Goal: Task Accomplishment & Management: Use online tool/utility

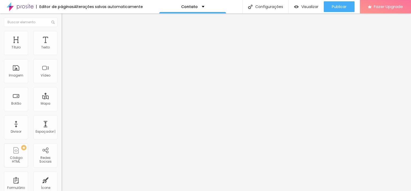
type input "15"
type input "14"
drag, startPoint x: 24, startPoint y: 53, endPoint x: 20, endPoint y: 53, distance: 3.5
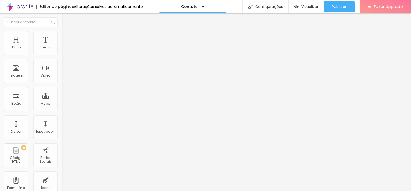
type input "14"
click at [62, 98] on input "range" at bounding box center [79, 100] width 35 height 4
click at [66, 36] on span "Estilo" at bounding box center [70, 34] width 8 height 5
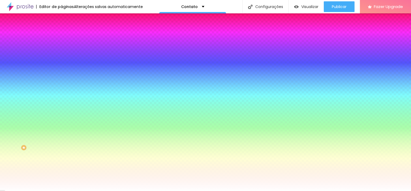
click at [62, 51] on div at bounding box center [93, 51] width 62 height 0
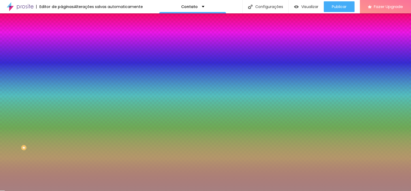
drag, startPoint x: 30, startPoint y: 72, endPoint x: 28, endPoint y: 76, distance: 4.9
click at [26, 77] on div at bounding box center [205, 95] width 411 height 191
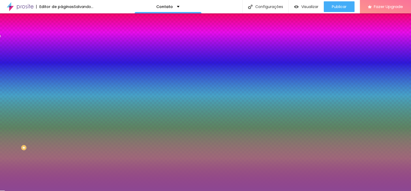
click at [46, 68] on div at bounding box center [205, 95] width 411 height 191
drag, startPoint x: 46, startPoint y: 68, endPoint x: 41, endPoint y: 68, distance: 4.5
click at [49, 68] on div at bounding box center [205, 95] width 411 height 191
click at [11, 63] on div at bounding box center [205, 95] width 411 height 191
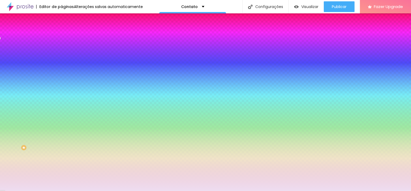
type input "#EEDEF1"
click at [32, 11] on div at bounding box center [32, 10] width 1 height 1
click at [64, 50] on icon "button" at bounding box center [66, 48] width 4 height 4
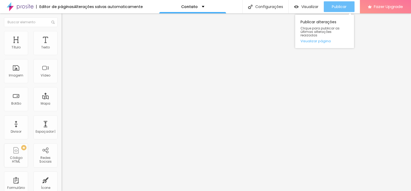
click at [340, 10] on div "Publicar" at bounding box center [339, 6] width 15 height 11
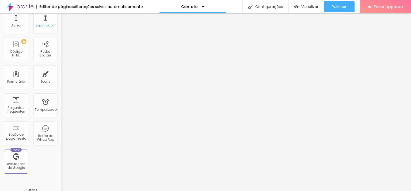
scroll to position [107, 0]
click at [39, 132] on div "Botão do WhatsApp" at bounding box center [45, 133] width 24 height 24
click at [40, 132] on div "Botão do WhatsApp" at bounding box center [45, 133] width 24 height 24
click at [43, 139] on div "Botão do WhatsApp" at bounding box center [45, 137] width 21 height 8
click at [43, 135] on div "Botão do WhatsApp" at bounding box center [45, 137] width 21 height 8
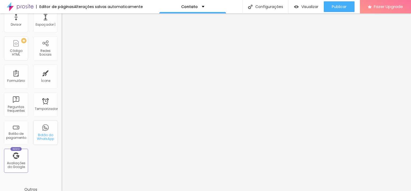
click at [43, 134] on div "Botão do WhatsApp" at bounding box center [45, 137] width 21 height 8
click at [44, 134] on div "Botão do WhatsApp" at bounding box center [45, 137] width 21 height 8
click at [46, 134] on div "Botão do WhatsApp" at bounding box center [45, 137] width 21 height 8
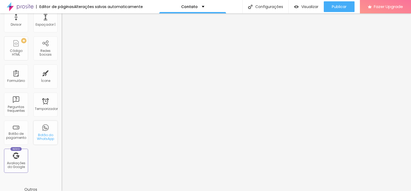
click at [46, 134] on div "Botão do WhatsApp" at bounding box center [45, 137] width 21 height 8
click at [48, 129] on div "Botão do WhatsApp" at bounding box center [45, 133] width 24 height 24
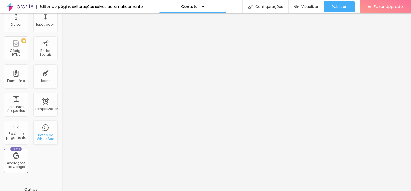
click at [48, 129] on div "Botão do WhatsApp" at bounding box center [45, 133] width 24 height 24
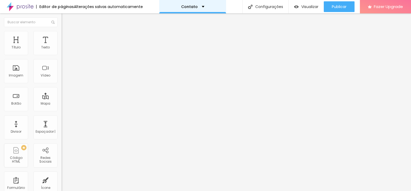
click at [201, 5] on div "Contato" at bounding box center [192, 7] width 23 height 4
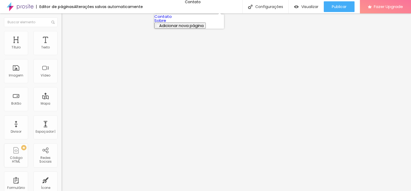
click at [172, 18] on link "Contato" at bounding box center [162, 17] width 17 height 6
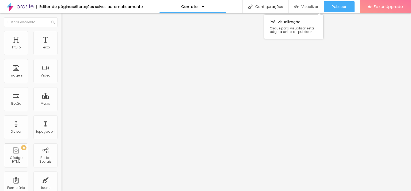
click at [298, 5] on div "Visualizar" at bounding box center [306, 7] width 24 height 5
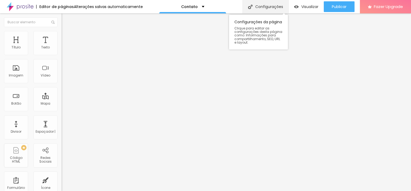
click at [261, 3] on div "Configurações" at bounding box center [265, 6] width 46 height 13
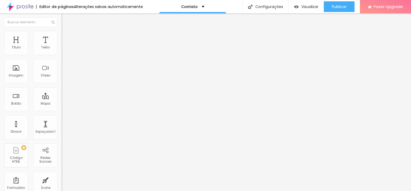
drag, startPoint x: 180, startPoint y: 78, endPoint x: 149, endPoint y: 83, distance: 31.5
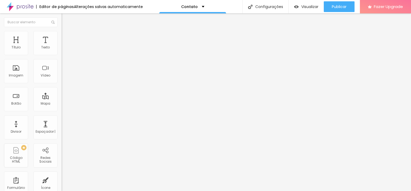
type input "/62999194707"
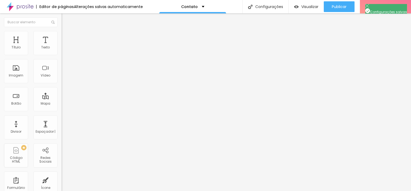
click at [24, 7] on img at bounding box center [20, 6] width 27 height 13
